Goal: Task Accomplishment & Management: Use online tool/utility

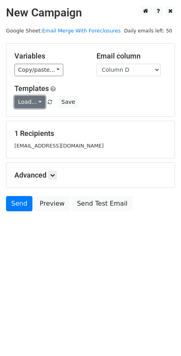
click at [37, 103] on link "Load..." at bounding box center [29, 102] width 31 height 12
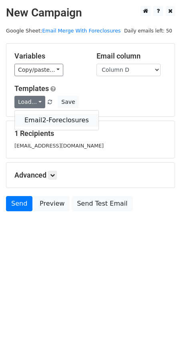
click at [36, 118] on link "Email2-Foreclosures" at bounding box center [57, 120] width 84 height 13
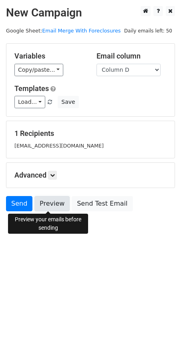
click at [41, 202] on link "Preview" at bounding box center [51, 203] width 35 height 15
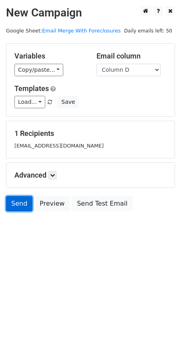
click at [18, 204] on link "Send" at bounding box center [19, 203] width 26 height 15
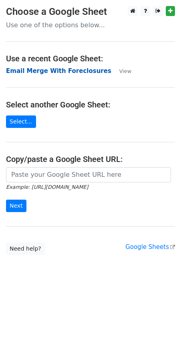
click at [47, 72] on strong "Email Merge With Foreclosures" at bounding box center [58, 70] width 105 height 7
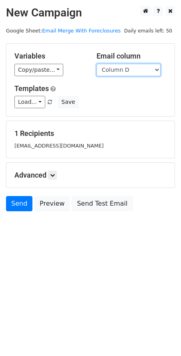
click at [154, 69] on select "Column A Column B Column C Column D Column E" at bounding box center [129, 70] width 64 height 12
select select "Column E"
click at [97, 64] on select "Column A Column B Column C Column D Column E" at bounding box center [129, 70] width 64 height 12
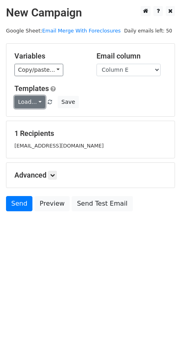
click at [34, 104] on link "Load..." at bounding box center [29, 102] width 31 height 12
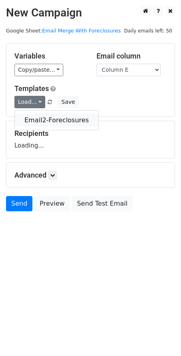
click at [45, 120] on link "Email2-Foreclosures" at bounding box center [57, 120] width 84 height 13
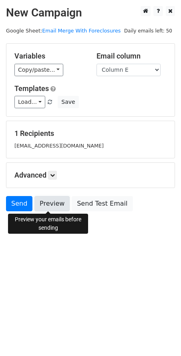
click at [50, 200] on link "Preview" at bounding box center [51, 203] width 35 height 15
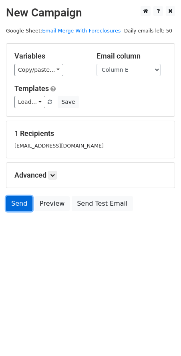
click at [22, 202] on link "Send" at bounding box center [19, 203] width 26 height 15
